Goal: Feedback & Contribution: Contribute content

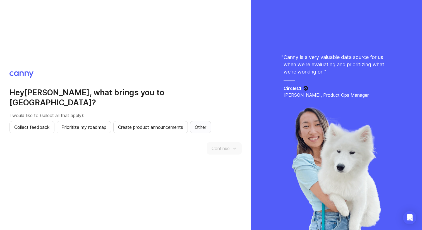
click at [202, 124] on span "Other" at bounding box center [200, 127] width 11 height 7
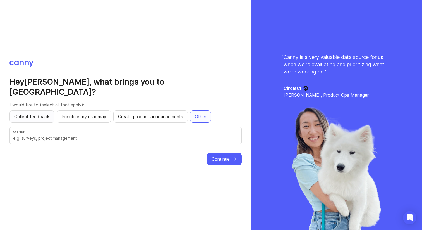
click at [30, 114] on span "Collect feedback" at bounding box center [31, 116] width 35 height 7
click at [92, 115] on button "Prioritize my roadmap" at bounding box center [84, 116] width 54 height 12
click at [164, 110] on button "Create product announcements" at bounding box center [150, 116] width 75 height 12
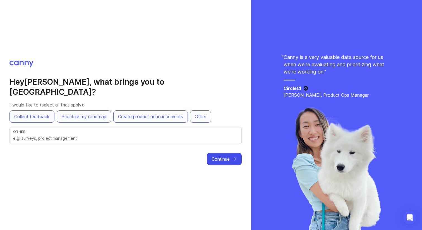
click at [221, 155] on span "Continue" at bounding box center [221, 158] width 18 height 7
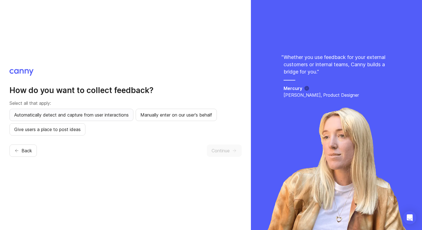
click at [115, 117] on span "Automatically detect and capture from user interactions" at bounding box center [71, 114] width 114 height 7
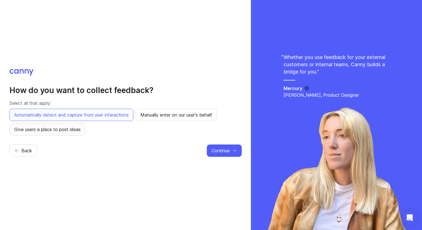
click at [67, 133] on button "Give users a place to post ideas" at bounding box center [47, 129] width 76 height 12
click at [225, 155] on button "Continue" at bounding box center [224, 150] width 35 height 12
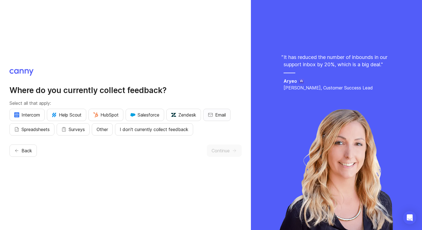
click at [228, 112] on button "Email" at bounding box center [216, 115] width 27 height 12
click at [229, 153] on span "Continue" at bounding box center [221, 150] width 18 height 7
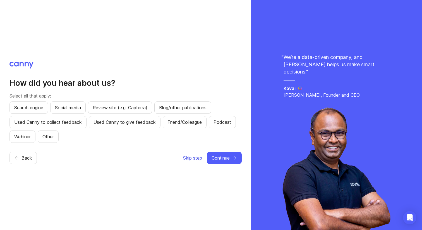
click at [199, 159] on span "Skip step" at bounding box center [192, 157] width 19 height 7
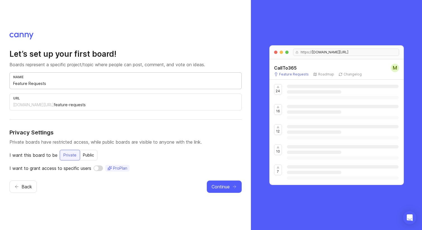
click at [57, 86] on input "Feature Requests" at bounding box center [125, 83] width 225 height 6
click at [87, 110] on div "url [DOMAIN_NAME][URL] feature-requests" at bounding box center [125, 101] width 232 height 17
click at [88, 107] on input "feature-requests" at bounding box center [146, 105] width 184 height 6
click at [93, 155] on div "Public" at bounding box center [89, 155] width 18 height 10
click at [225, 189] on span "Continue" at bounding box center [221, 186] width 18 height 7
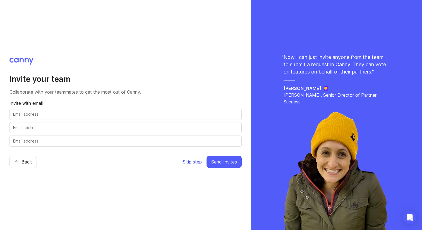
click at [191, 162] on span "Skip step" at bounding box center [192, 161] width 19 height 7
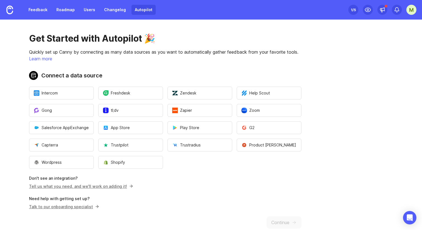
click at [355, 10] on div "1 /5" at bounding box center [353, 10] width 5 height 8
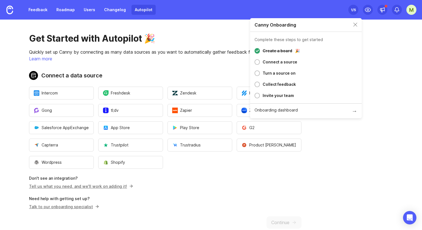
click at [381, 93] on main "Get Started with Autopilot 🎉 Quickly set up Canny by connecting as many data so…" at bounding box center [211, 125] width 422 height 210
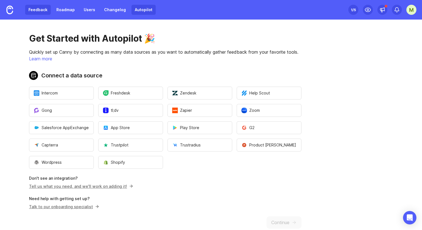
click at [43, 13] on link "Feedback" at bounding box center [38, 10] width 26 height 10
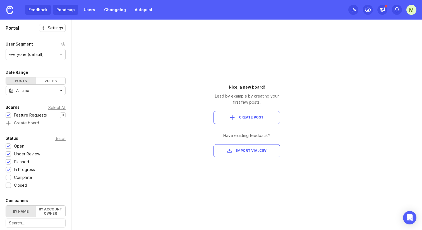
click at [69, 10] on link "Roadmap" at bounding box center [65, 10] width 25 height 10
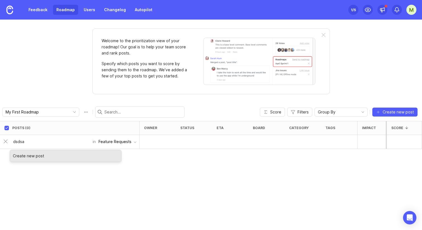
type input "dsdsa"
click at [117, 178] on div "Posts (0) owner status eta board category tags Impact Votes Effort Score dsdsa …" at bounding box center [211, 175] width 422 height 109
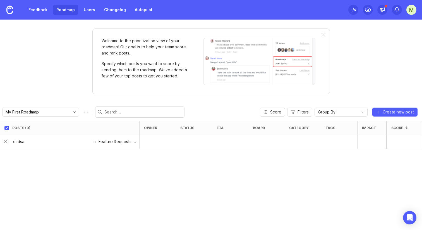
click at [154, 140] on div at bounding box center [158, 142] width 36 height 14
click at [124, 165] on div "Posts (0) owner status eta board category tags Impact Votes Effort Score in Fea…" at bounding box center [211, 175] width 422 height 109
click at [393, 116] on div "My First Roadmap Score Filters Group By Create new post" at bounding box center [211, 112] width 422 height 18
click at [393, 116] on button "Create new post" at bounding box center [394, 111] width 45 height 9
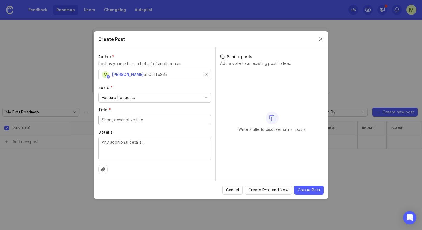
click at [153, 102] on div "Feature Requests" at bounding box center [155, 97] width 112 height 9
click at [145, 124] on div "Author * Post as yourself or on behalf of another user M [PERSON_NAME] at CallT…" at bounding box center [155, 113] width 122 height 133
click at [150, 120] on input "Title *" at bounding box center [154, 120] width 105 height 6
type input "dadafadf"
click at [306, 191] on span "Create Post" at bounding box center [309, 190] width 22 height 6
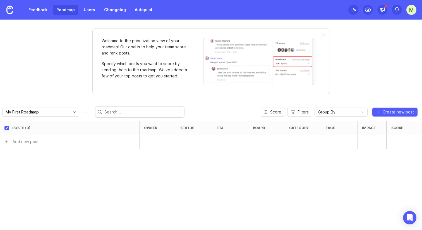
click at [333, 182] on div "Posts (0) owner status eta board category tags Impact Votes Effort Score Add ne…" at bounding box center [211, 175] width 422 height 109
click at [88, 8] on link "Users" at bounding box center [89, 10] width 18 height 10
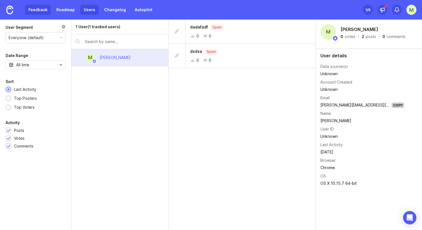
click at [36, 12] on link "Feedback" at bounding box center [38, 10] width 26 height 10
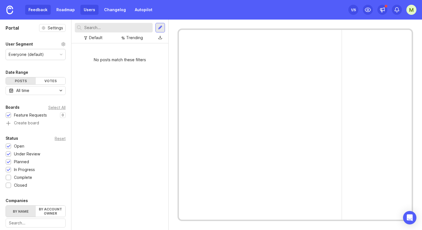
click at [93, 11] on link "Users" at bounding box center [89, 10] width 18 height 10
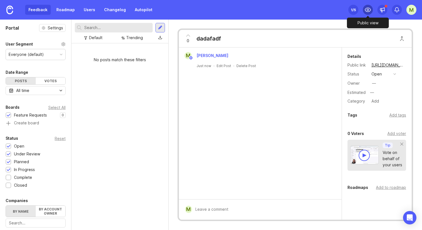
click at [369, 9] on icon at bounding box center [367, 9] width 7 height 7
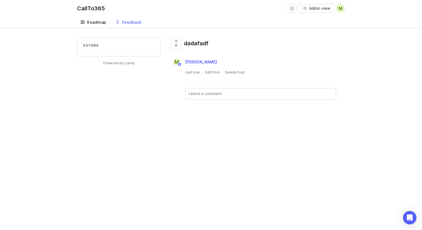
click at [92, 20] on div "Roadmap" at bounding box center [96, 22] width 19 height 4
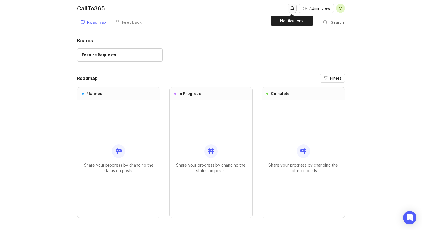
click at [291, 6] on button "Notifications" at bounding box center [292, 8] width 9 height 9
click at [283, 37] on h1 "Boards" at bounding box center [211, 40] width 268 height 7
click at [128, 22] on div "Feedback" at bounding box center [132, 22] width 20 height 4
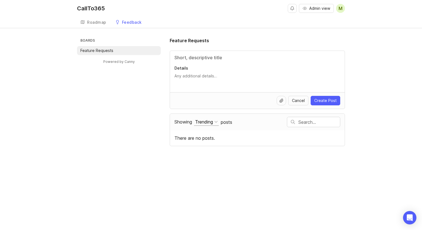
click at [204, 123] on div "Trending" at bounding box center [204, 122] width 18 height 6
click at [152, 130] on div "Boards Feature Requests Powered by Canny Feature Requests Details Cancel Create…" at bounding box center [211, 91] width 268 height 109
click at [100, 20] on div "Roadmap" at bounding box center [96, 22] width 19 height 4
click at [186, 56] on input "Title" at bounding box center [257, 57] width 166 height 7
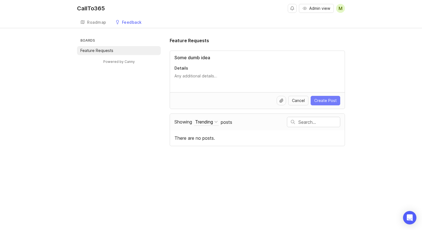
type input "Some dumb idea"
click at [326, 99] on span "Create Post" at bounding box center [325, 101] width 22 height 6
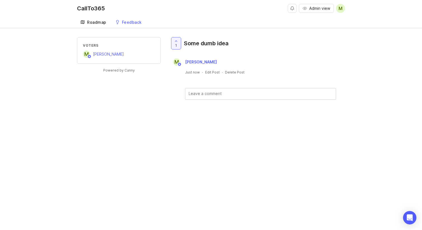
click at [90, 23] on div "Roadmap" at bounding box center [96, 22] width 19 height 4
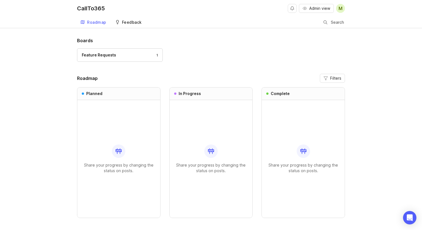
click at [130, 22] on div "Feedback" at bounding box center [132, 22] width 20 height 4
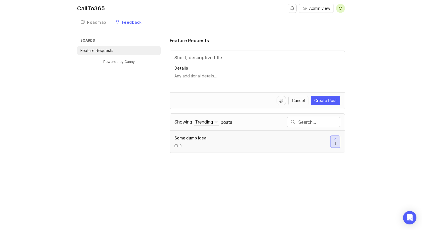
click at [336, 140] on icon at bounding box center [335, 139] width 4 height 4
click at [338, 140] on div at bounding box center [334, 142] width 9 height 12
click at [220, 157] on div "CallTo365 Admin view M Create Roadmap Feedback Feature Requests Boards Feature …" at bounding box center [211, 115] width 422 height 230
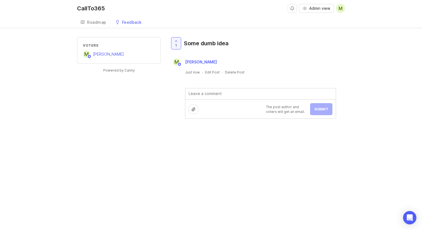
click at [216, 92] on textarea at bounding box center [260, 93] width 150 height 11
type textarea "Thats really dumb"
click at [322, 110] on span "Submit" at bounding box center [321, 109] width 14 height 4
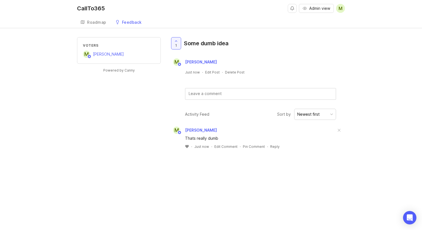
click at [187, 146] on icon at bounding box center [186, 146] width 3 height 3
click at [259, 147] on div "Pin Comment" at bounding box center [264, 146] width 22 height 5
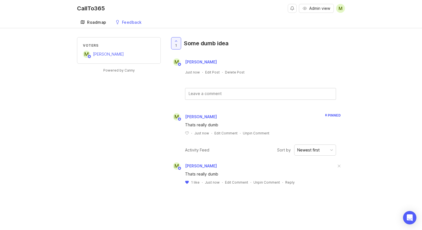
click at [99, 20] on div "Roadmap" at bounding box center [96, 22] width 19 height 4
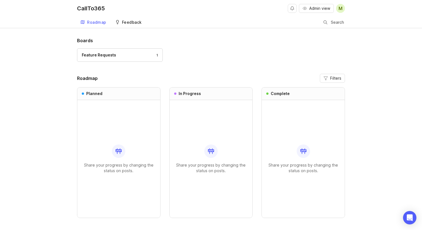
click at [132, 24] on div "Feedback" at bounding box center [132, 22] width 20 height 4
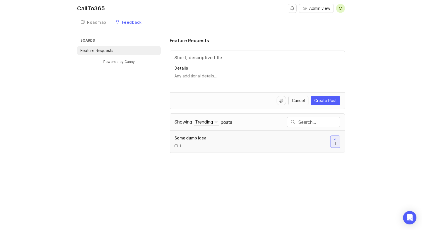
click at [270, 148] on div "Some dumb idea 1 1" at bounding box center [257, 141] width 175 height 22
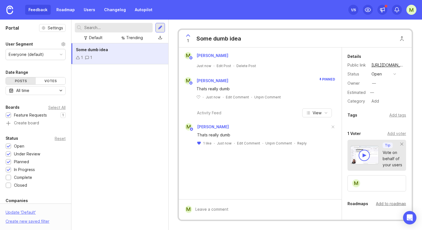
click at [388, 205] on div "Add to roadmap" at bounding box center [391, 203] width 30 height 6
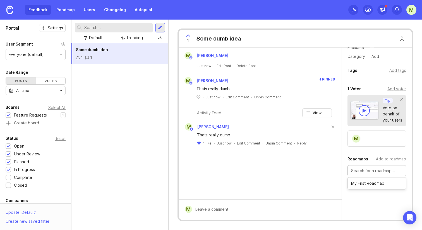
scroll to position [45, 0]
click at [364, 197] on div "Details Public link [URL][DOMAIN_NAME] Status open Owner — Estimated — Category…" at bounding box center [377, 121] width 70 height 237
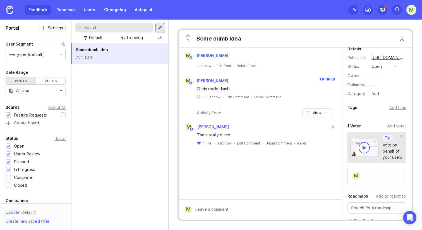
scroll to position [0, 0]
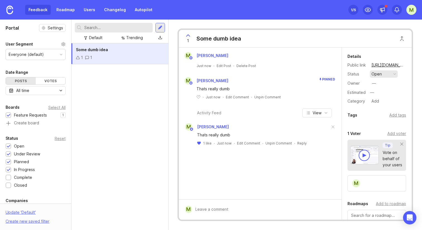
click at [381, 74] on div "open" at bounding box center [376, 74] width 10 height 6
click at [386, 104] on div "planned" at bounding box center [382, 104] width 18 height 5
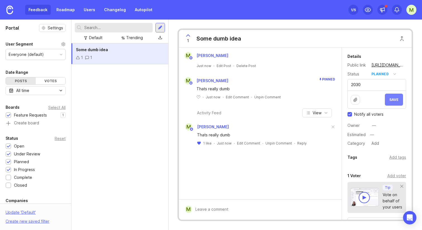
type textarea "2030"
click at [392, 97] on span "Save" at bounding box center [393, 99] width 9 height 4
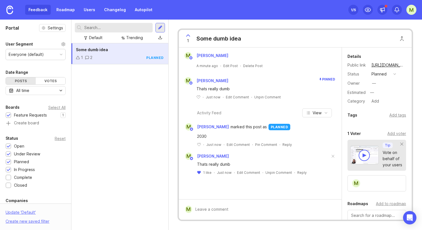
click at [362, 12] on div "Set up Canny 1 /5 M" at bounding box center [382, 10] width 68 height 20
click at [366, 12] on icon at bounding box center [367, 9] width 7 height 7
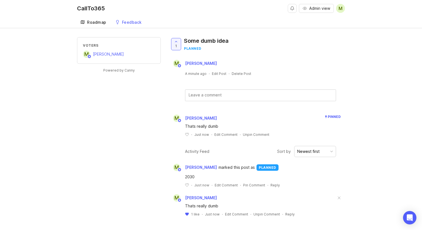
click at [97, 24] on div "Roadmap" at bounding box center [96, 22] width 19 height 4
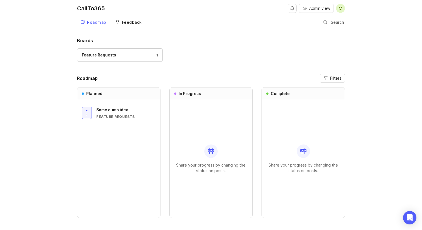
click at [133, 19] on link "Feedback" at bounding box center [128, 22] width 33 height 11
